Goal: Find specific page/section: Find specific page/section

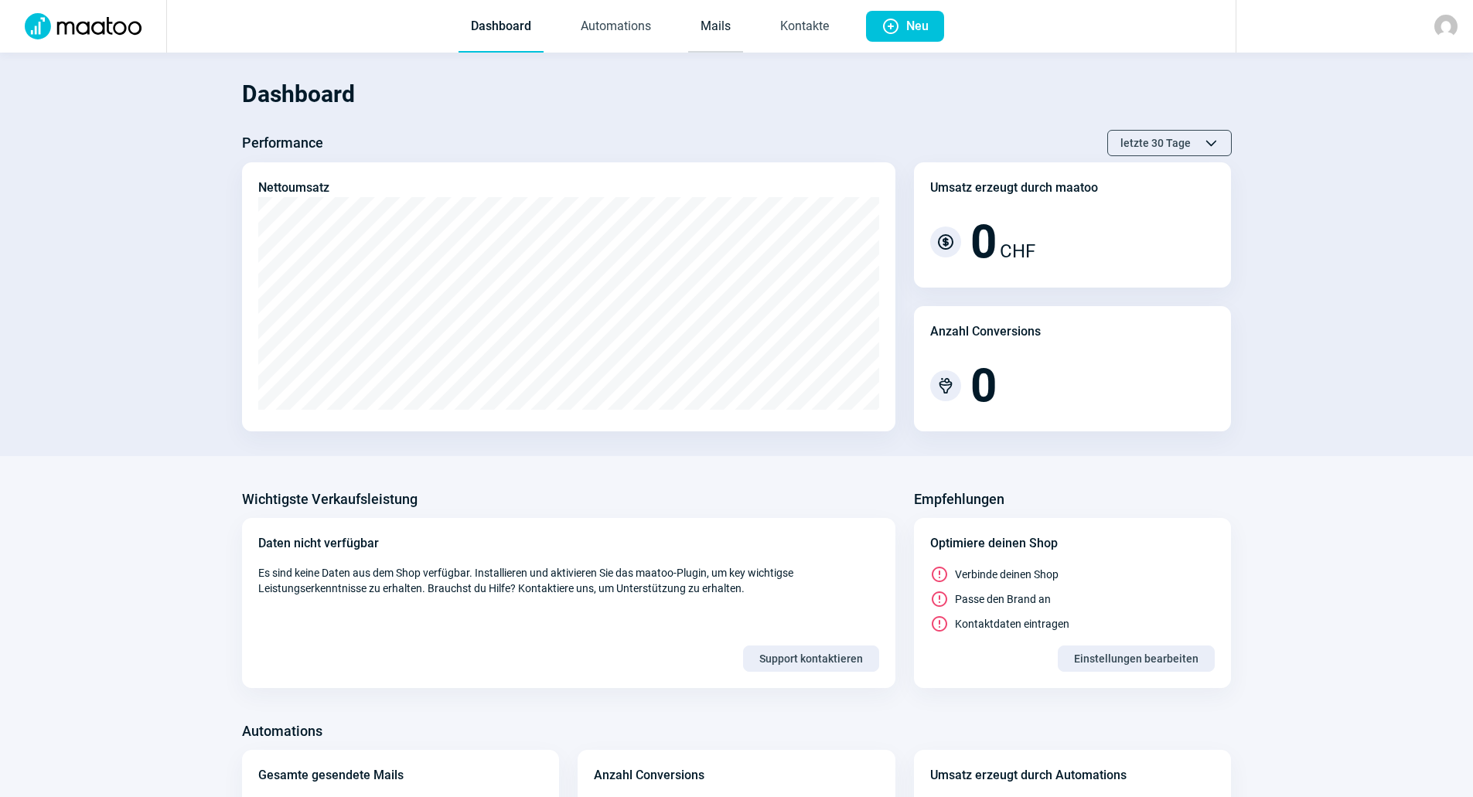
click at [694, 27] on link "Mails" at bounding box center [715, 27] width 55 height 51
click at [715, 29] on link "Mails" at bounding box center [715, 27] width 55 height 51
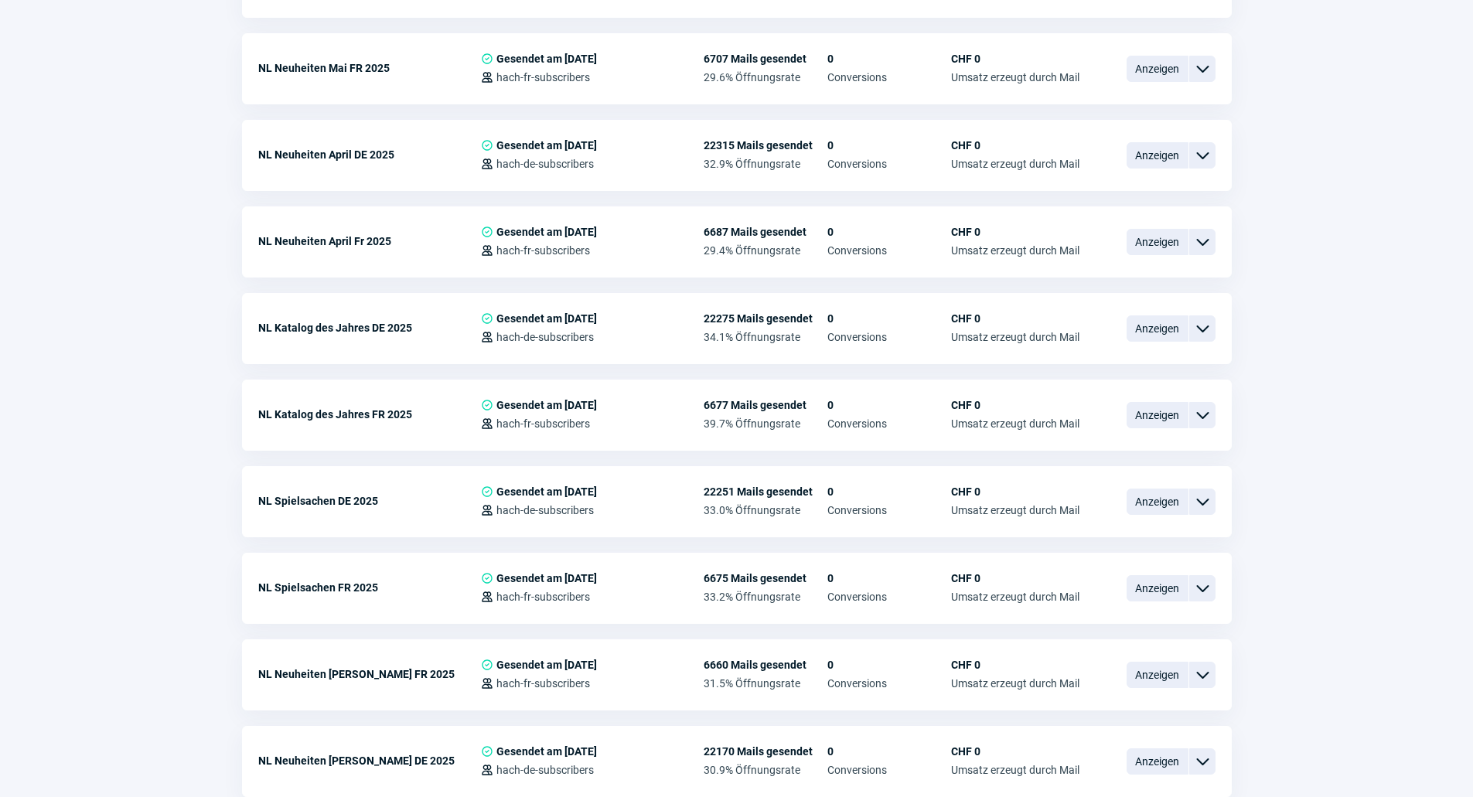
scroll to position [2431, 0]
